Goal: Task Accomplishment & Management: Manage account settings

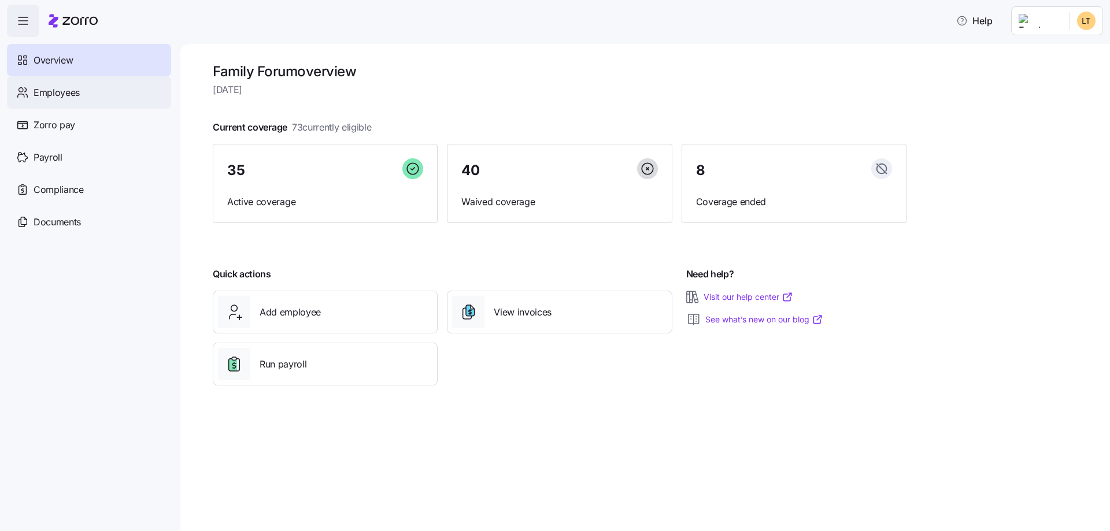
click at [45, 91] on span "Employees" at bounding box center [57, 93] width 46 height 14
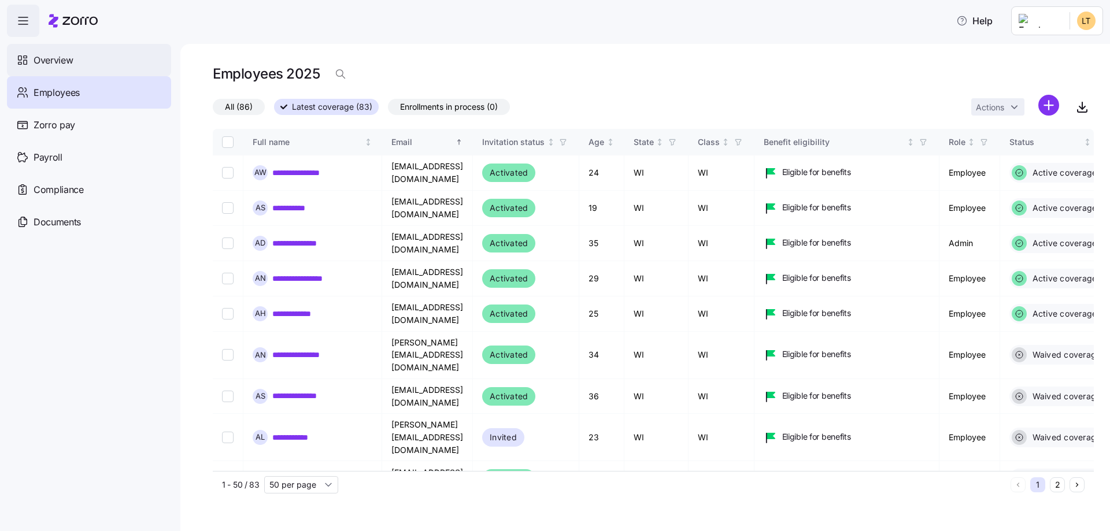
click at [64, 61] on span "Overview" at bounding box center [53, 60] width 39 height 14
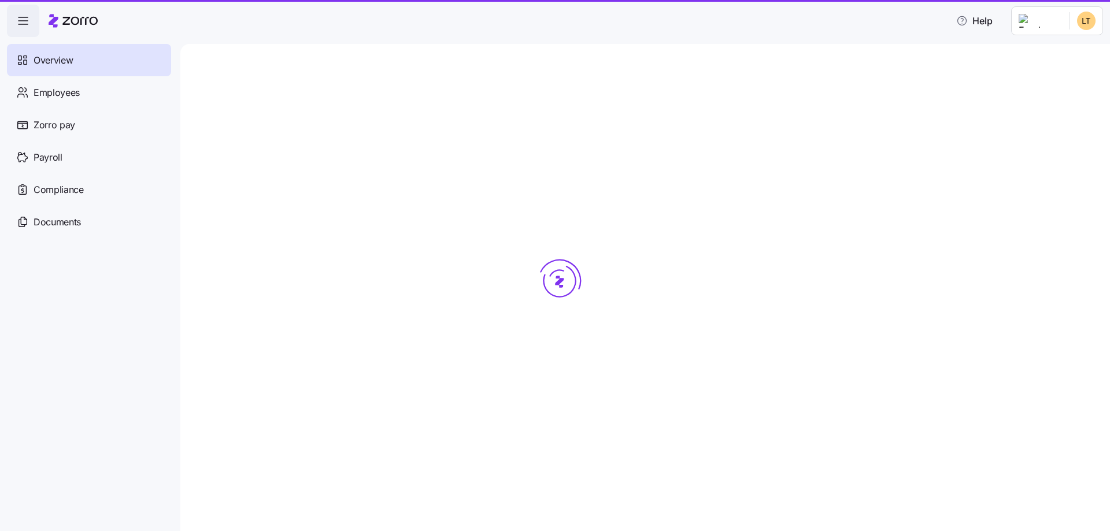
click at [65, 59] on span "Overview" at bounding box center [53, 60] width 39 height 14
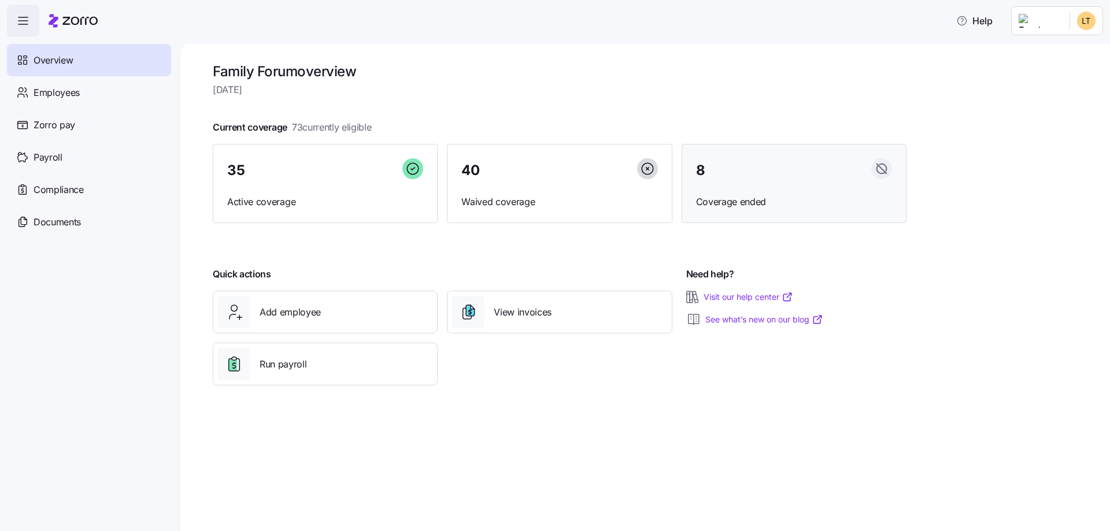
click at [740, 201] on span "Coverage ended" at bounding box center [794, 202] width 196 height 14
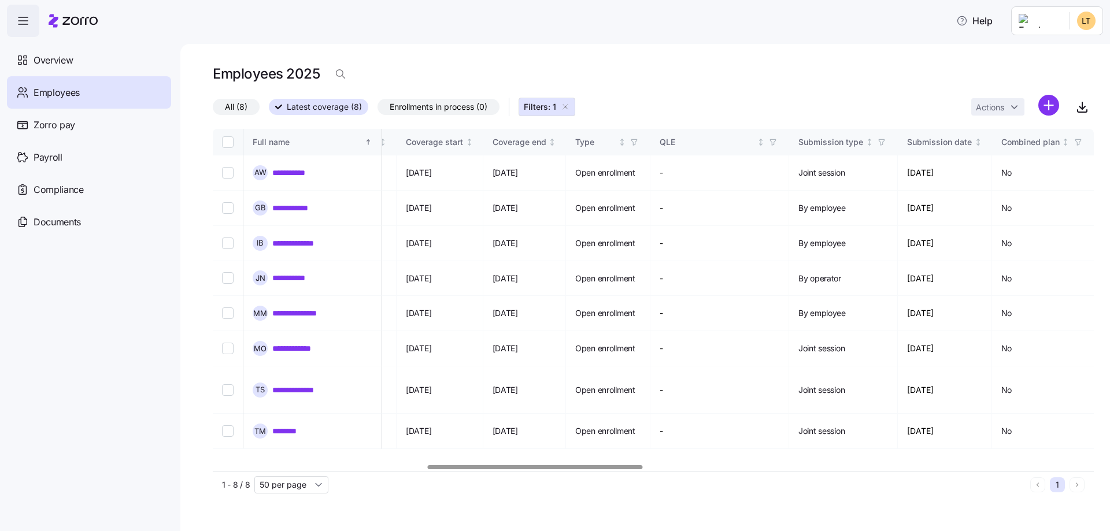
scroll to position [0, 875]
click at [633, 469] on div at bounding box center [535, 467] width 215 height 4
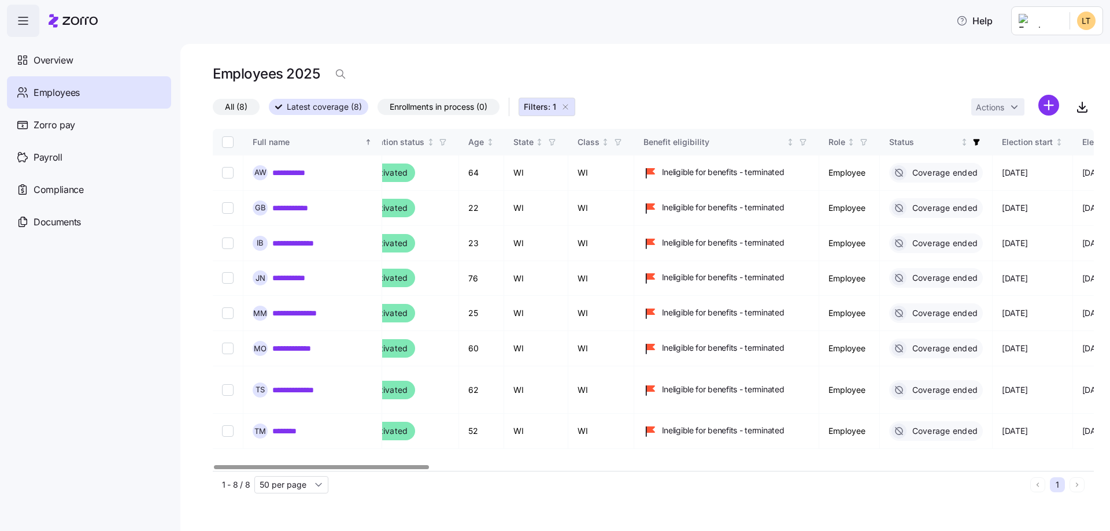
scroll to position [0, 0]
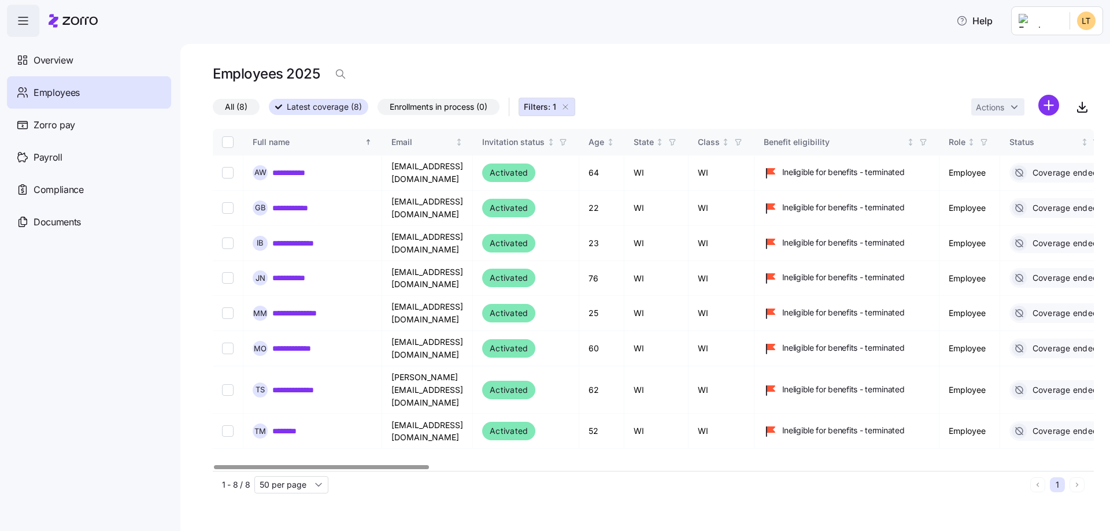
click at [258, 465] on div at bounding box center [321, 467] width 215 height 4
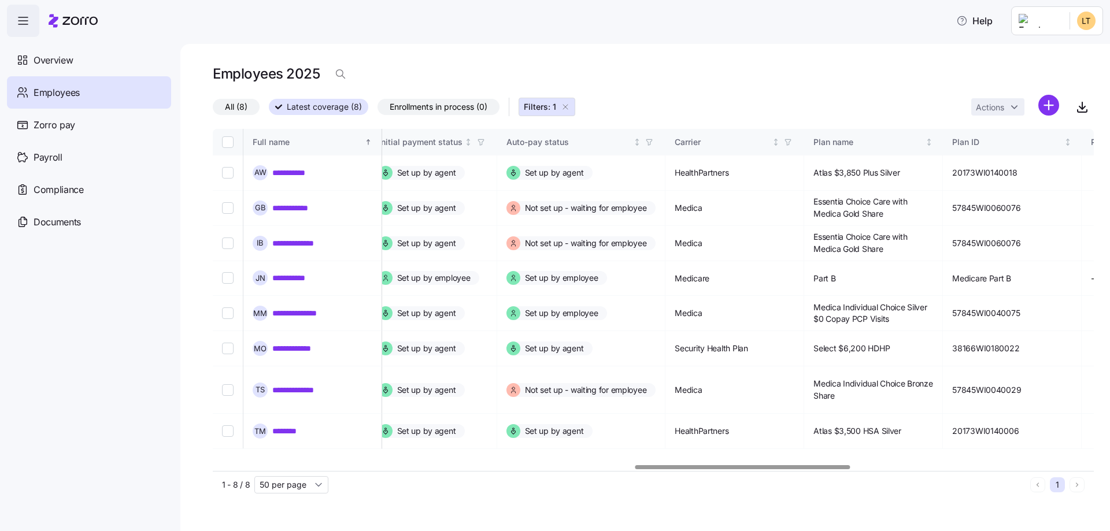
scroll to position [0, 1737]
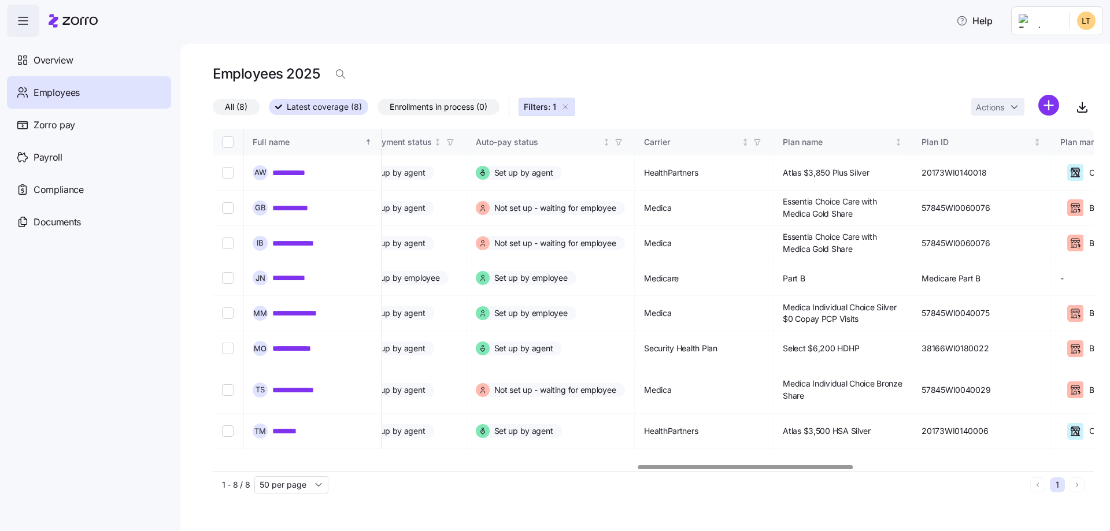
click at [825, 466] on div at bounding box center [745, 467] width 215 height 4
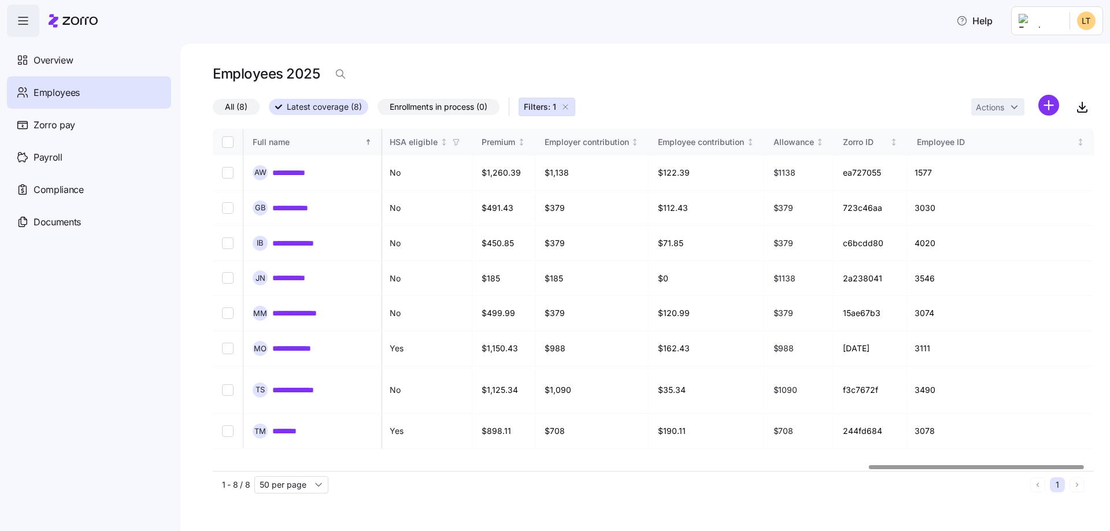
scroll to position [0, 2720]
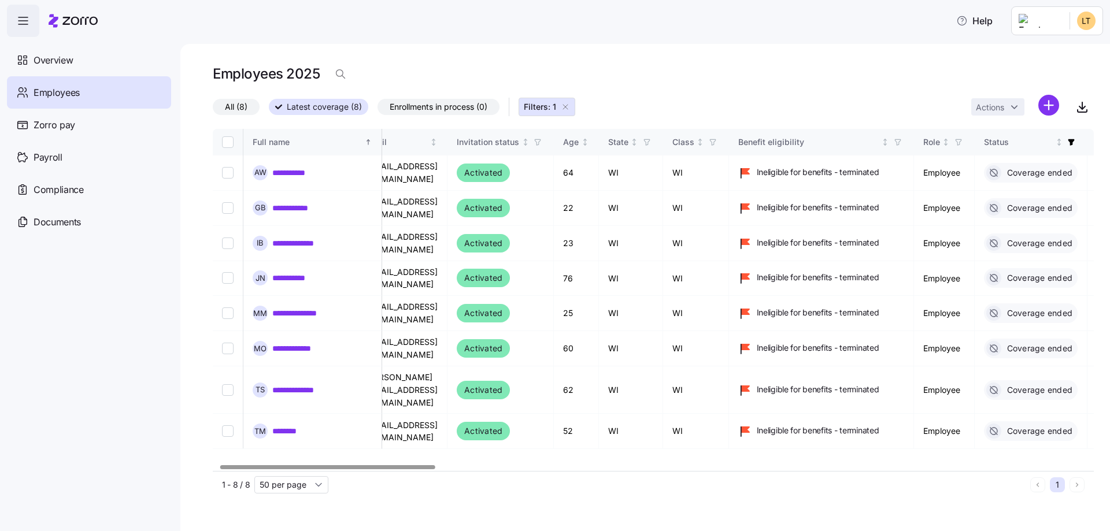
click at [328, 465] on div at bounding box center [327, 467] width 215 height 4
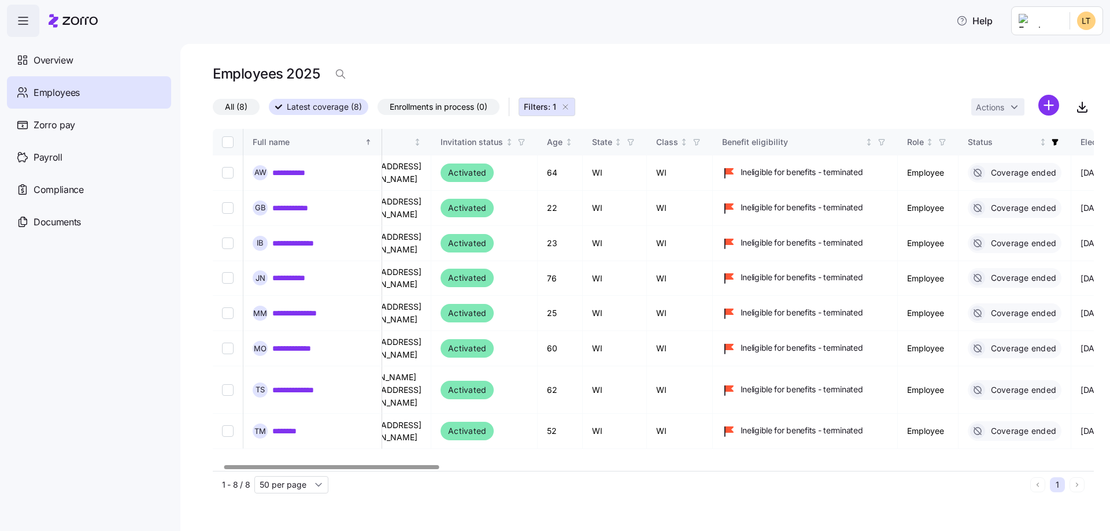
scroll to position [0, 0]
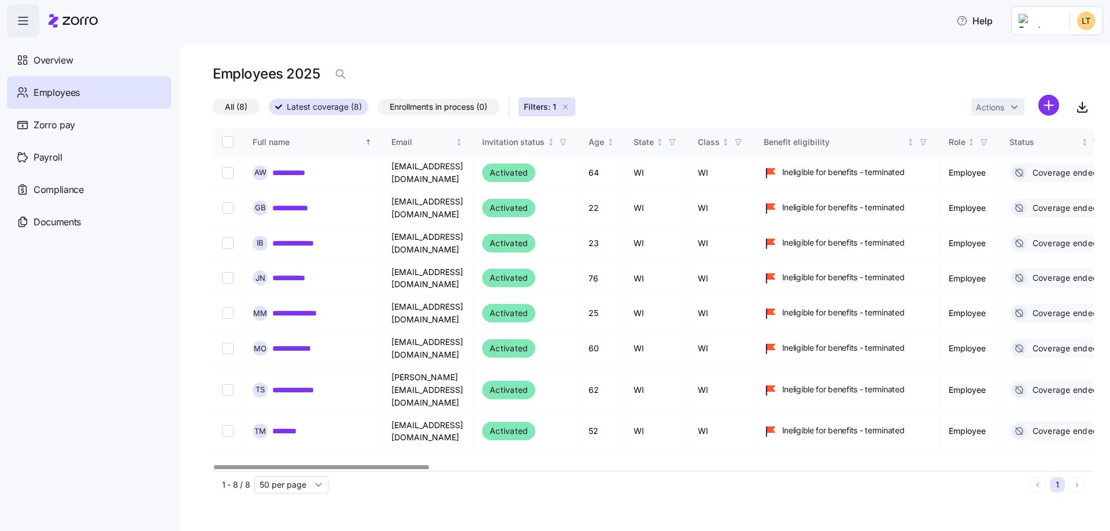
click at [376, 465] on div at bounding box center [321, 467] width 215 height 4
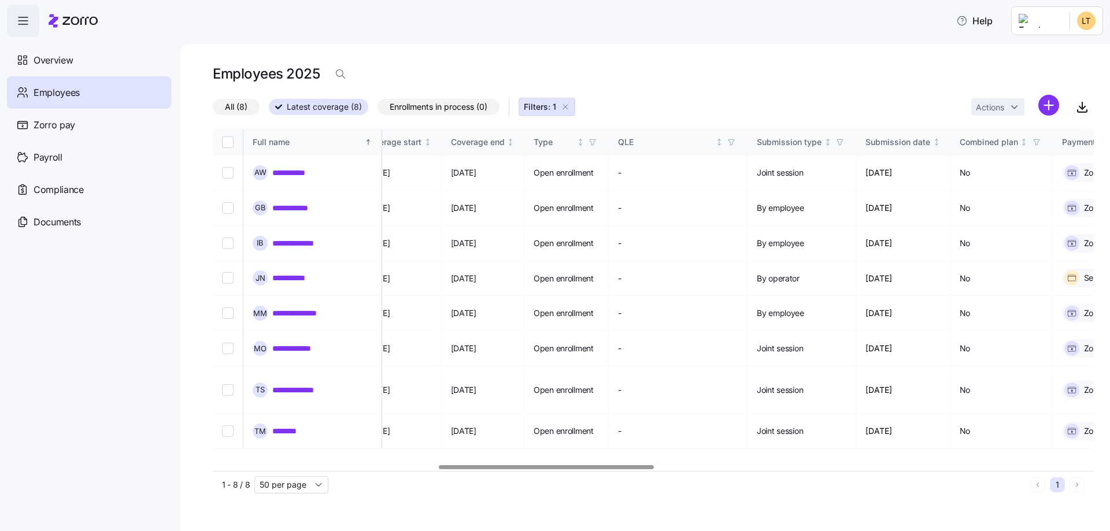
scroll to position [0, 912]
click at [544, 469] on div at bounding box center [653, 467] width 881 height 7
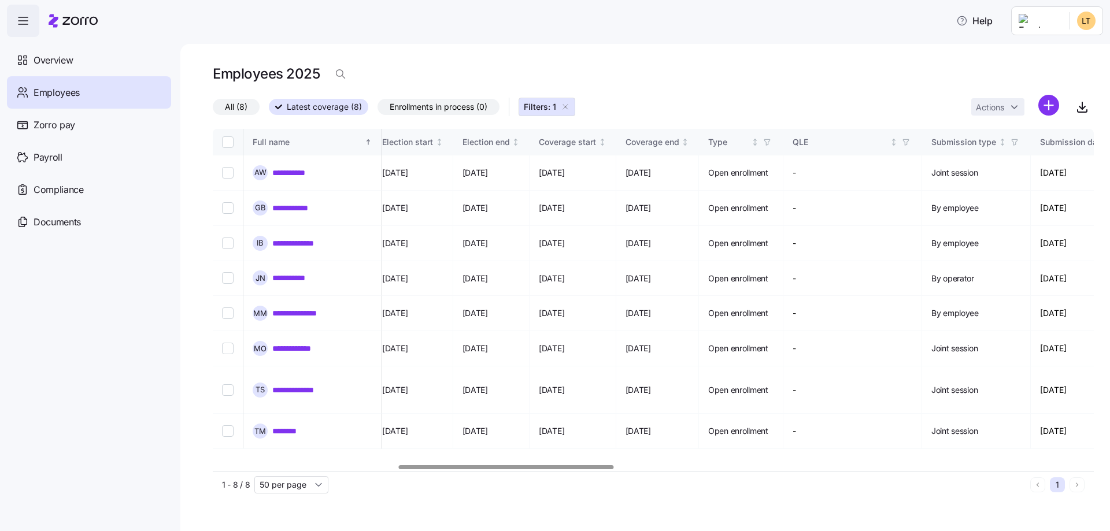
scroll to position [0, 735]
click at [534, 465] on div at bounding box center [501, 467] width 215 height 4
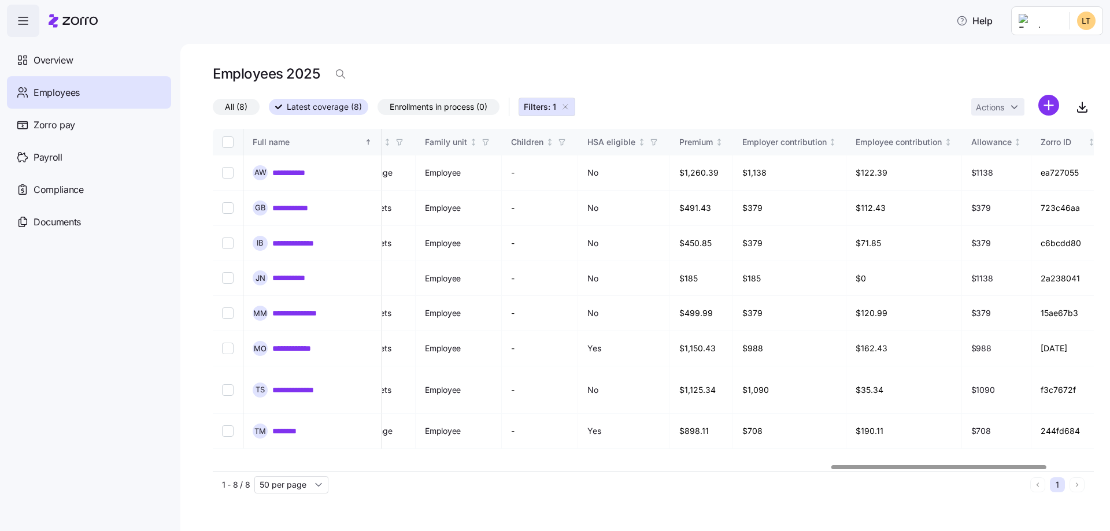
scroll to position [0, 2539]
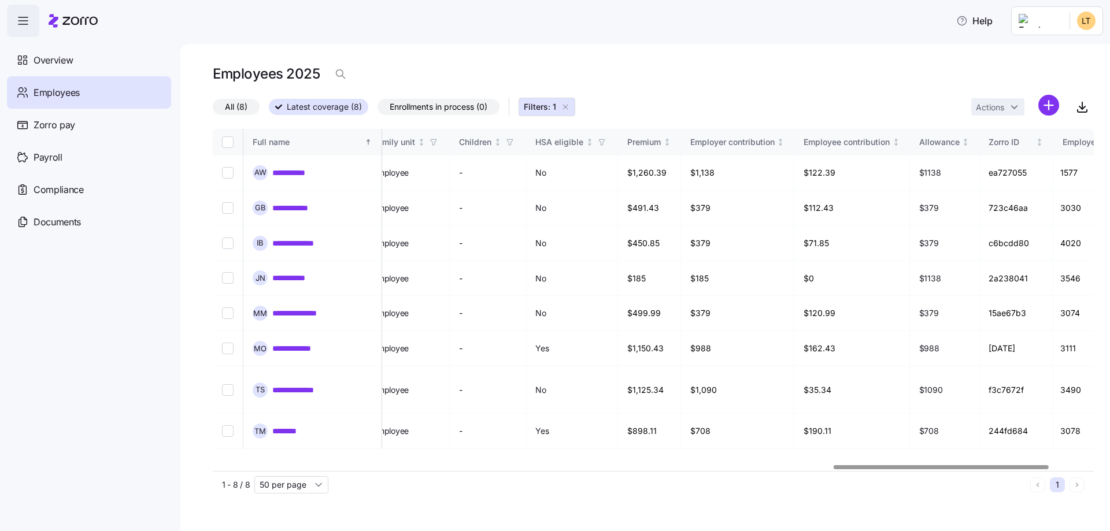
click at [1031, 465] on div at bounding box center [941, 467] width 215 height 4
